Goal: Find specific page/section: Find specific page/section

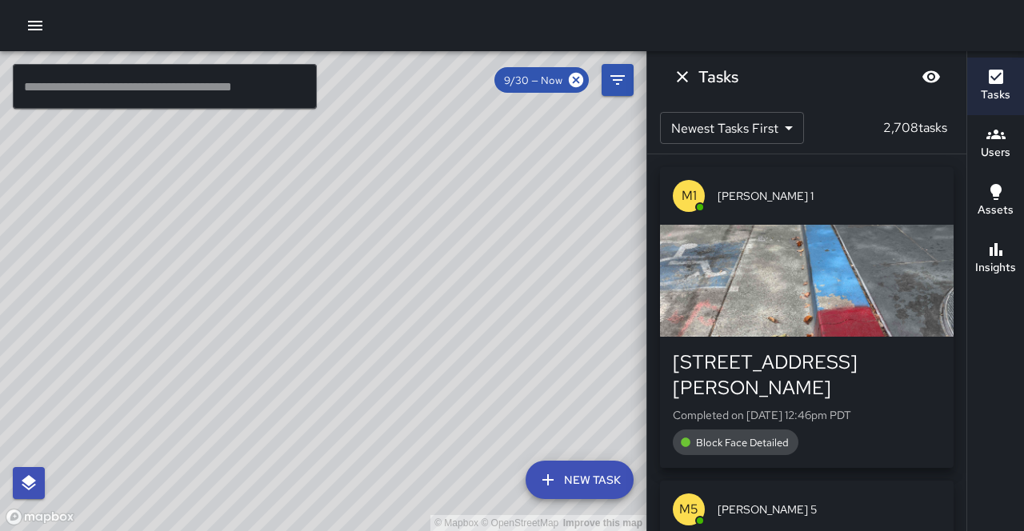
scroll to position [109, 0]
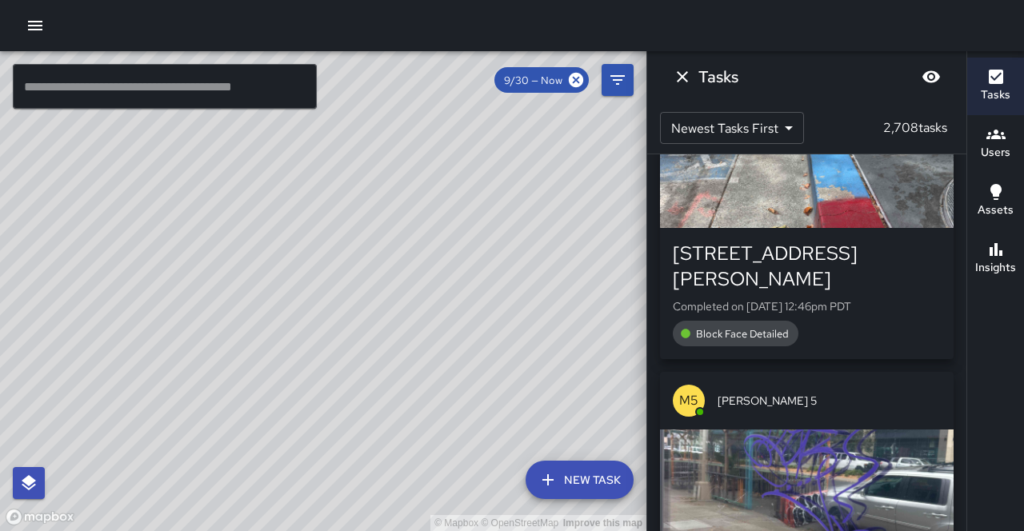
click at [178, 91] on input "text" at bounding box center [165, 86] width 304 height 45
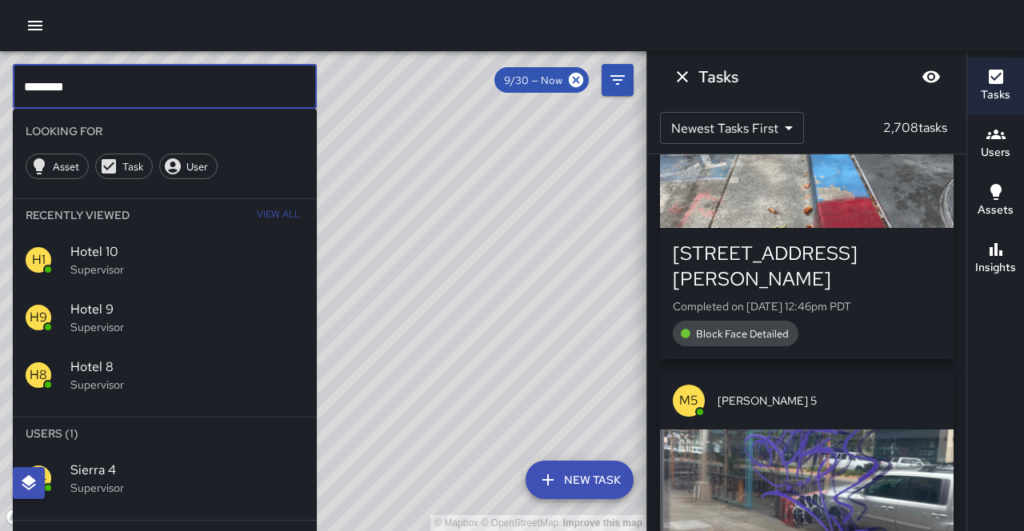
click at [120, 461] on span "Sierra 4" at bounding box center [187, 470] width 234 height 19
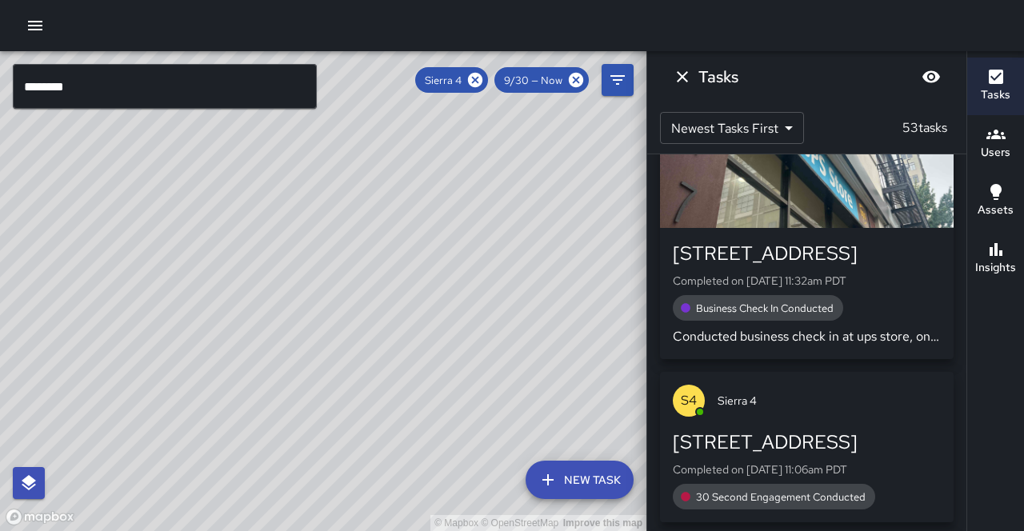
drag, startPoint x: 242, startPoint y: 178, endPoint x: 220, endPoint y: 235, distance: 61.5
click at [218, 236] on div "© Mapbox © OpenStreetMap Improve this map" at bounding box center [323, 291] width 646 height 480
click at [544, 86] on div "9/30 — Now" at bounding box center [541, 80] width 94 height 26
click at [554, 83] on span "9/30 — Now" at bounding box center [533, 81] width 78 height 14
click at [579, 82] on icon at bounding box center [576, 80] width 14 height 14
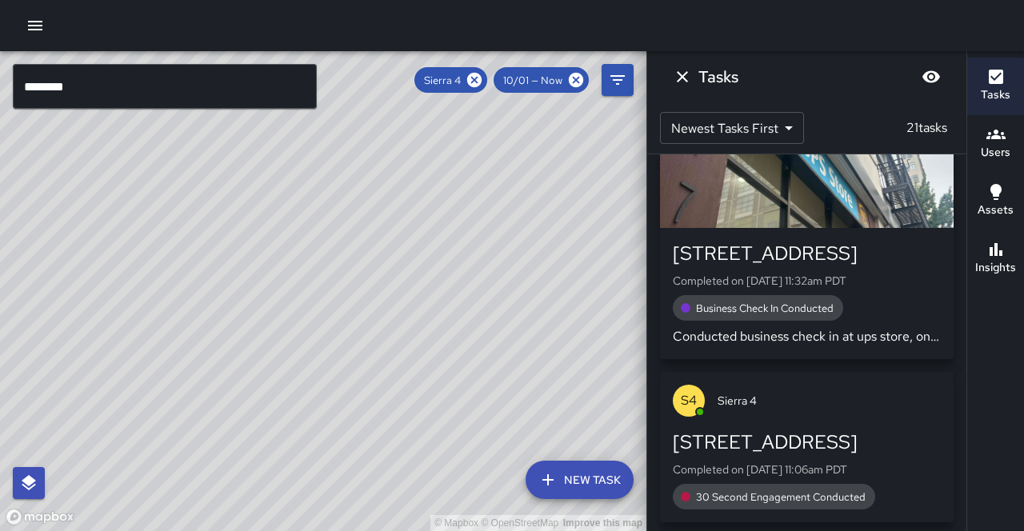
drag, startPoint x: 234, startPoint y: 194, endPoint x: 190, endPoint y: 285, distance: 100.5
click at [190, 285] on div "© Mapbox © OpenStreetMap Improve this map" at bounding box center [323, 291] width 646 height 480
drag, startPoint x: 102, startPoint y: 328, endPoint x: 397, endPoint y: 242, distance: 307.6
click at [397, 242] on div "© Mapbox © OpenStreetMap Improve this map" at bounding box center [323, 291] width 646 height 480
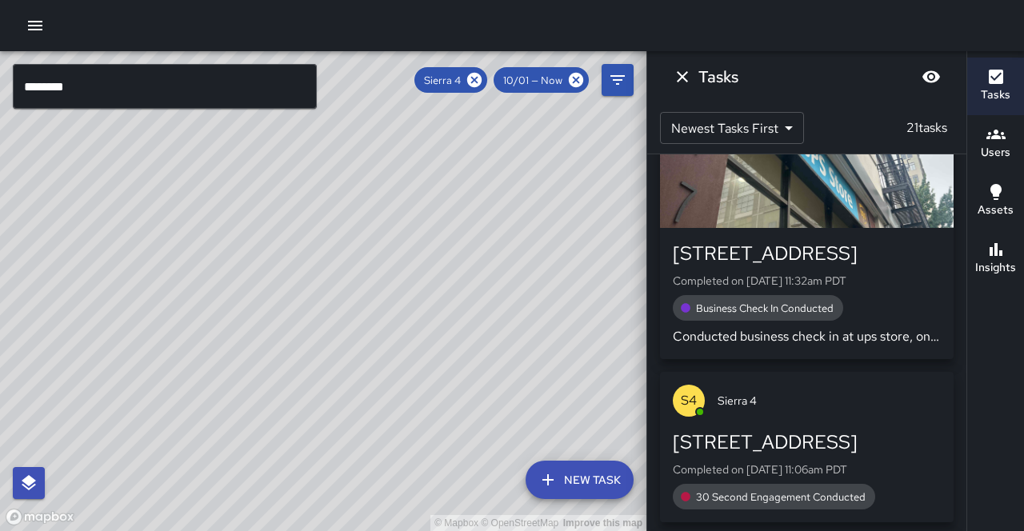
click at [235, 91] on input "********" at bounding box center [165, 86] width 304 height 45
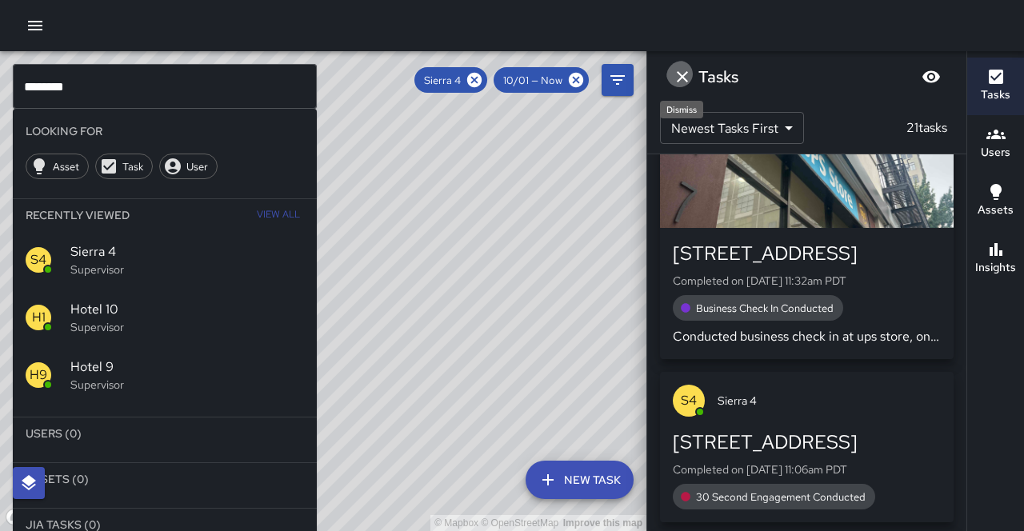
click at [679, 74] on icon "Dismiss" at bounding box center [682, 76] width 19 height 19
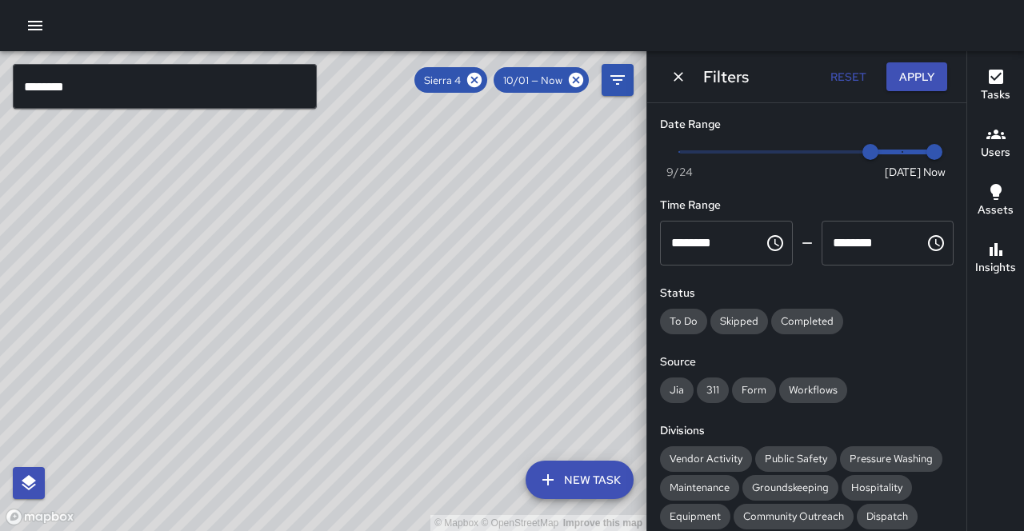
click at [253, 86] on input "********" at bounding box center [165, 86] width 304 height 45
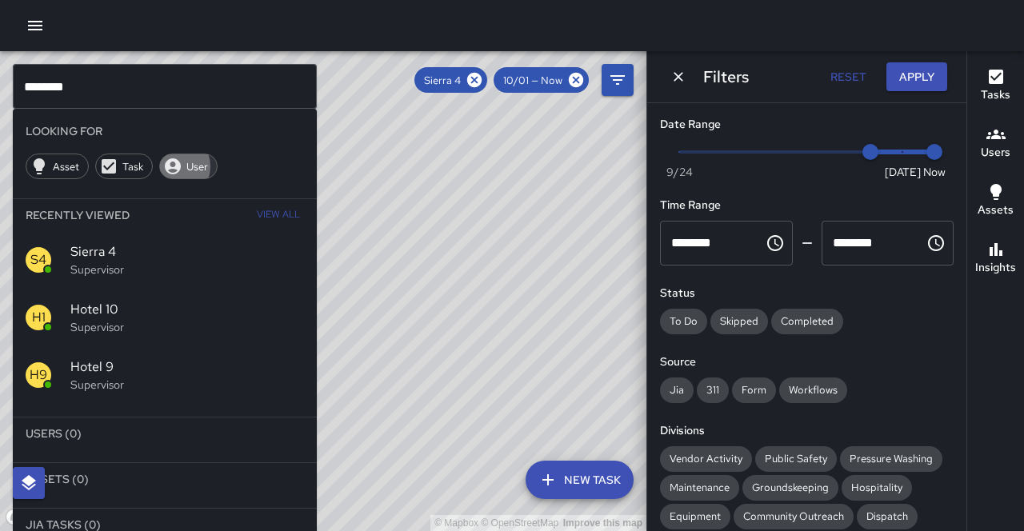
click at [178, 160] on span "User" at bounding box center [197, 167] width 39 height 14
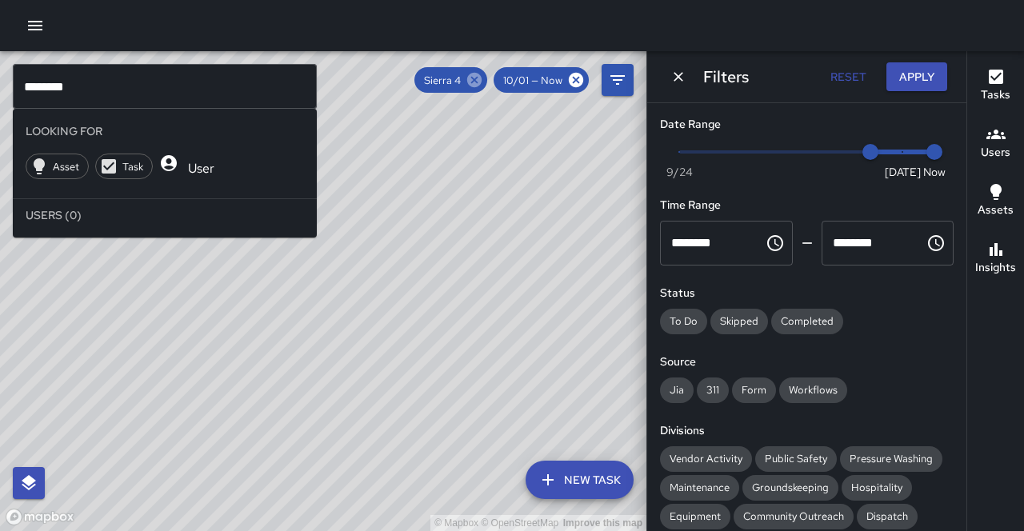
click at [483, 83] on icon at bounding box center [475, 80] width 18 height 18
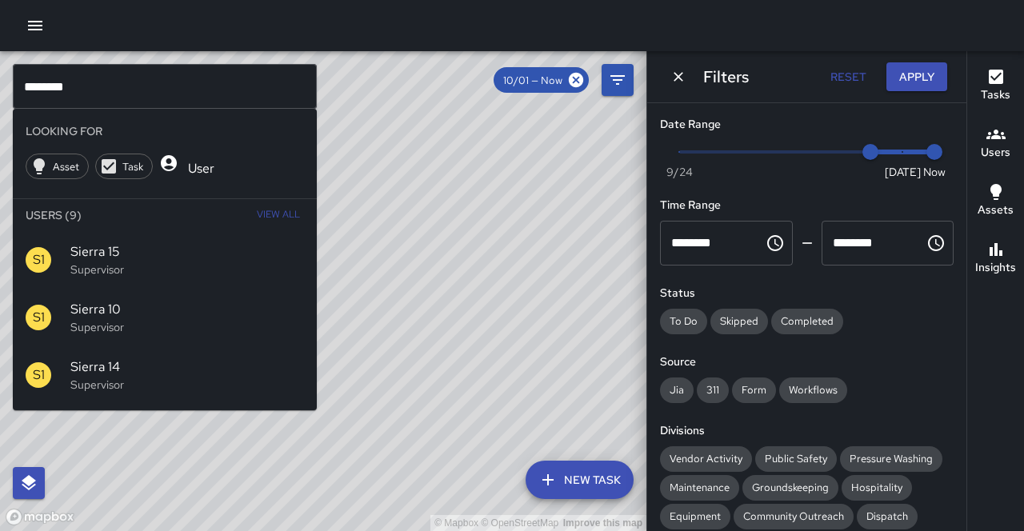
click at [114, 96] on input "********" at bounding box center [165, 86] width 304 height 45
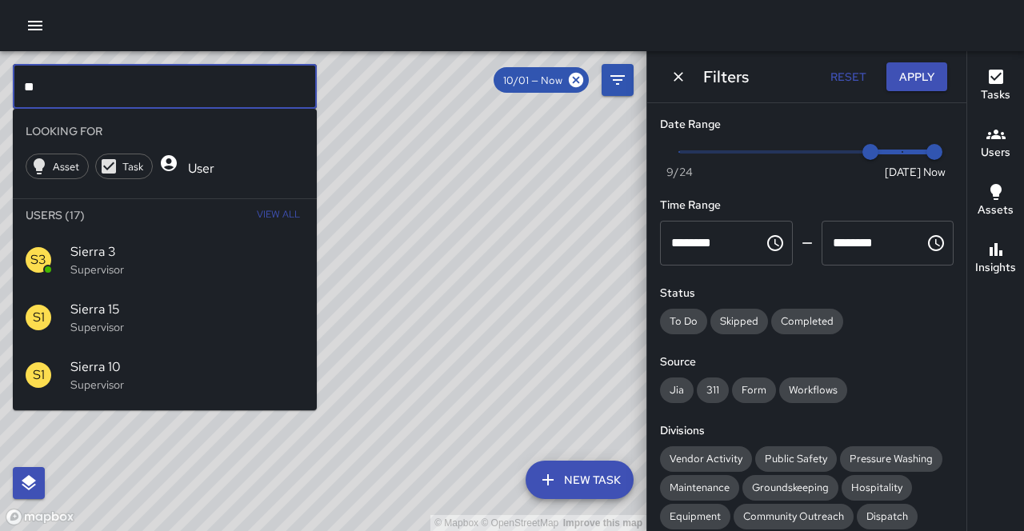
type input "*"
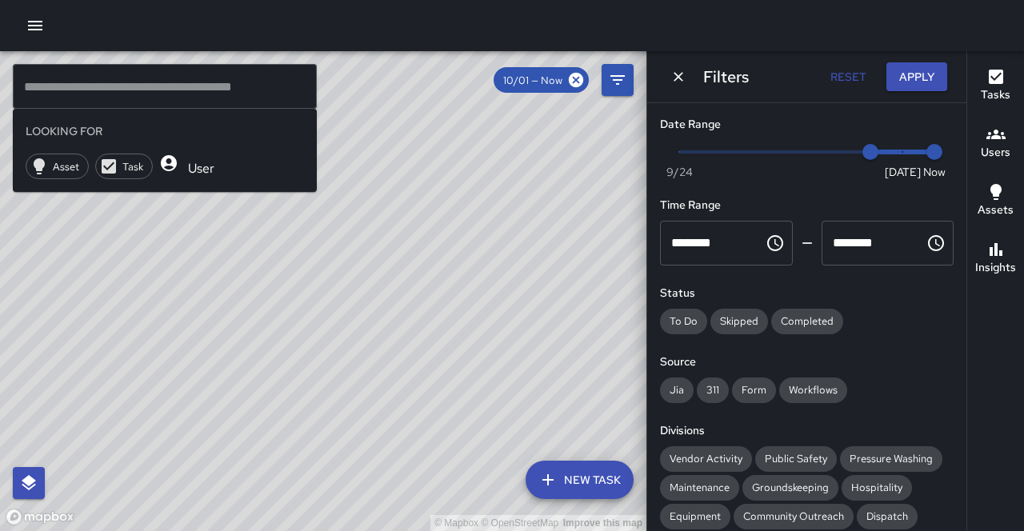
drag, startPoint x: 489, startPoint y: 242, endPoint x: 389, endPoint y: 334, distance: 136.4
click at [389, 334] on div "© Mapbox © OpenStreetMap Improve this map" at bounding box center [323, 291] width 646 height 480
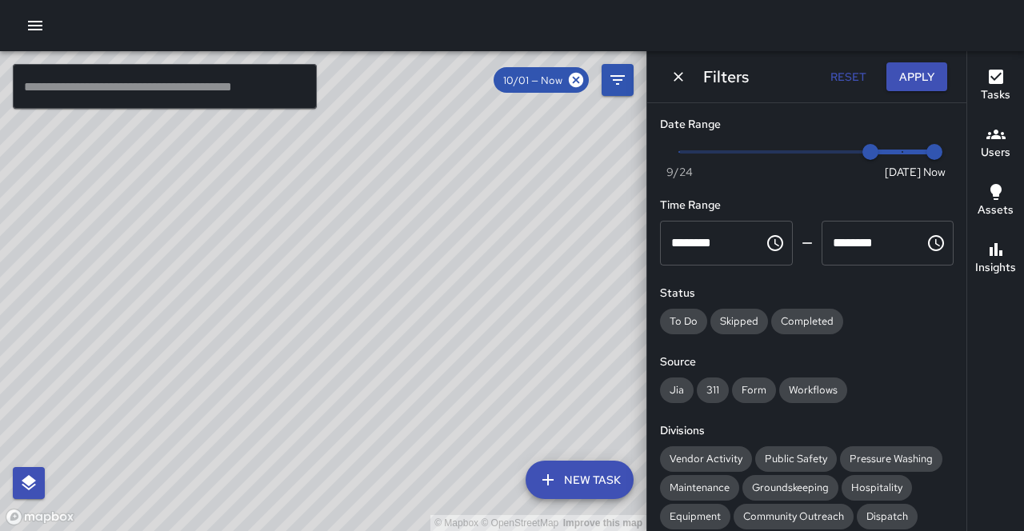
drag, startPoint x: 163, startPoint y: 379, endPoint x: 160, endPoint y: 293, distance: 86.5
click at [162, 290] on div "© Mapbox © OpenStreetMap Improve this map" at bounding box center [323, 291] width 646 height 480
click at [579, 80] on icon at bounding box center [576, 80] width 18 height 18
click at [581, 83] on icon at bounding box center [576, 80] width 14 height 14
click at [678, 75] on icon "Dismiss" at bounding box center [679, 77] width 10 height 10
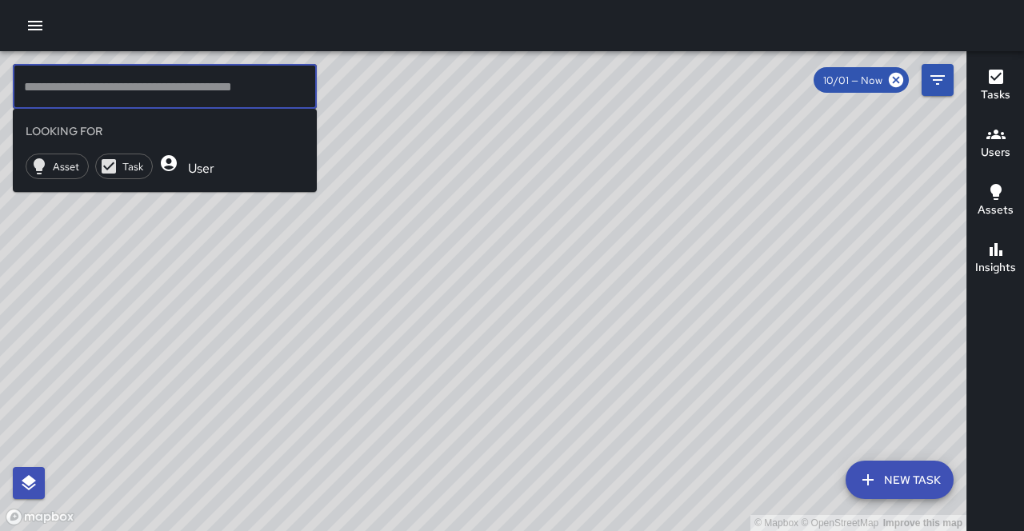
click at [222, 78] on input "text" at bounding box center [165, 86] width 304 height 45
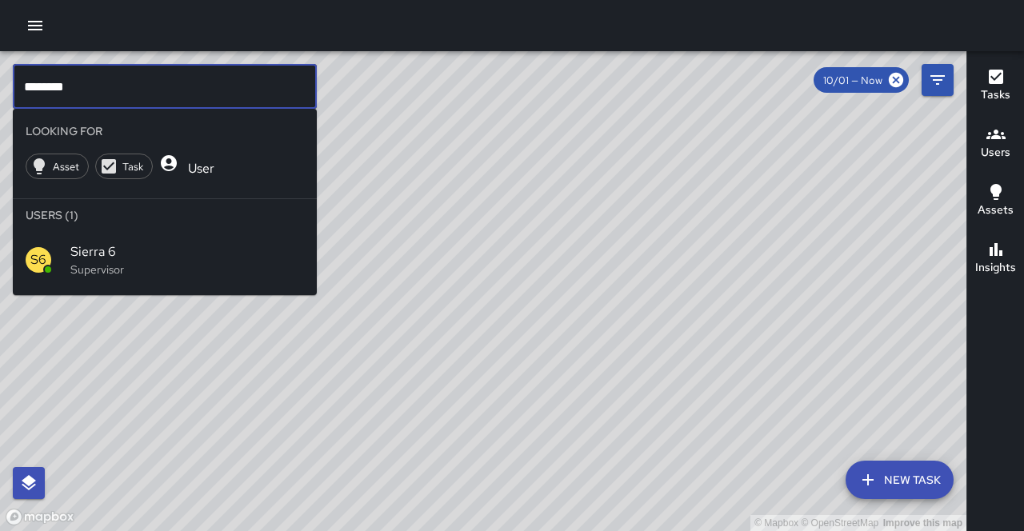
type input "********"
click at [120, 231] on div "S6 Sierra 6 Supervisor" at bounding box center [165, 260] width 304 height 58
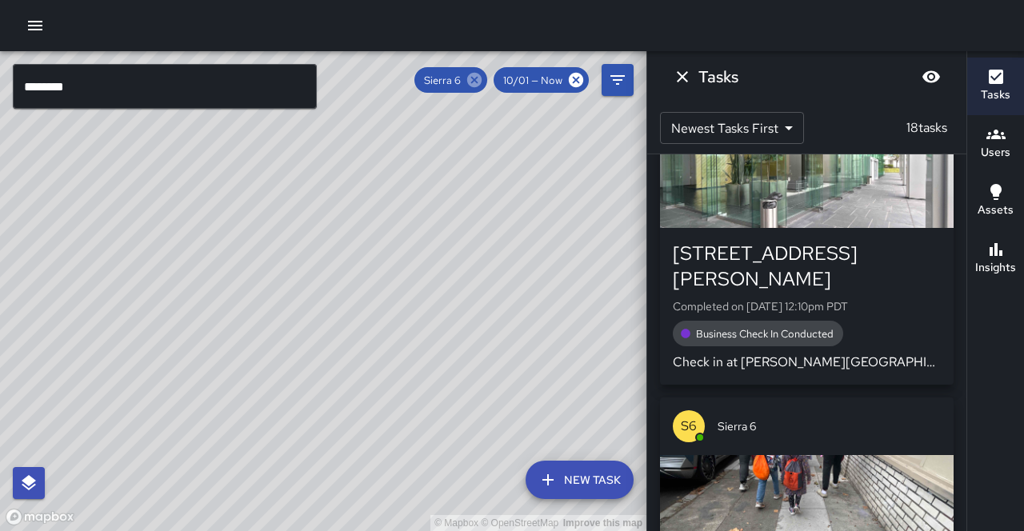
click at [483, 80] on icon at bounding box center [475, 80] width 18 height 18
